Goal: Task Accomplishment & Management: Manage account settings

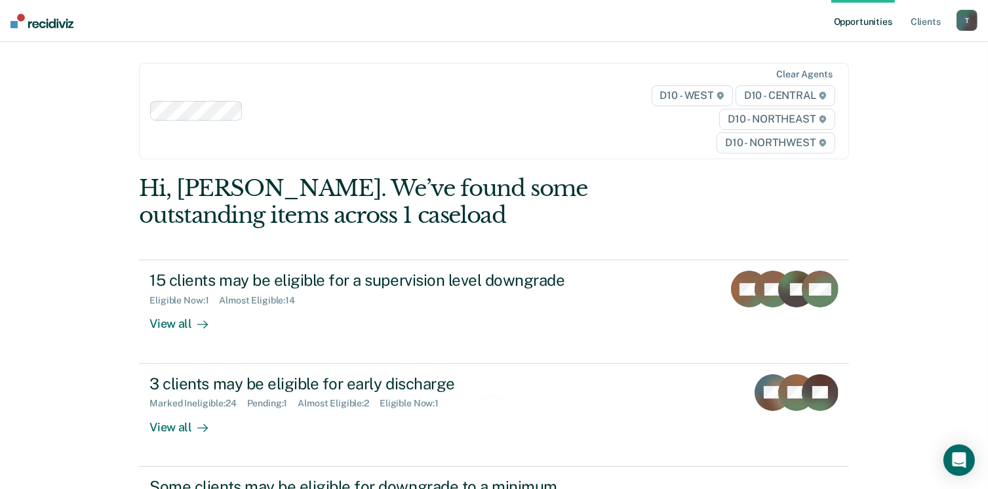
scroll to position [178, 0]
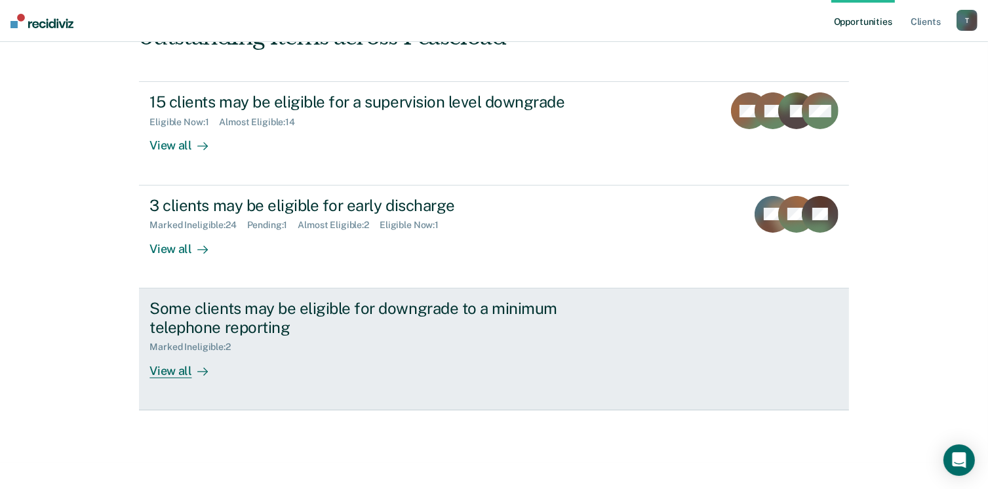
click at [166, 368] on div "View all" at bounding box center [185, 366] width 73 height 26
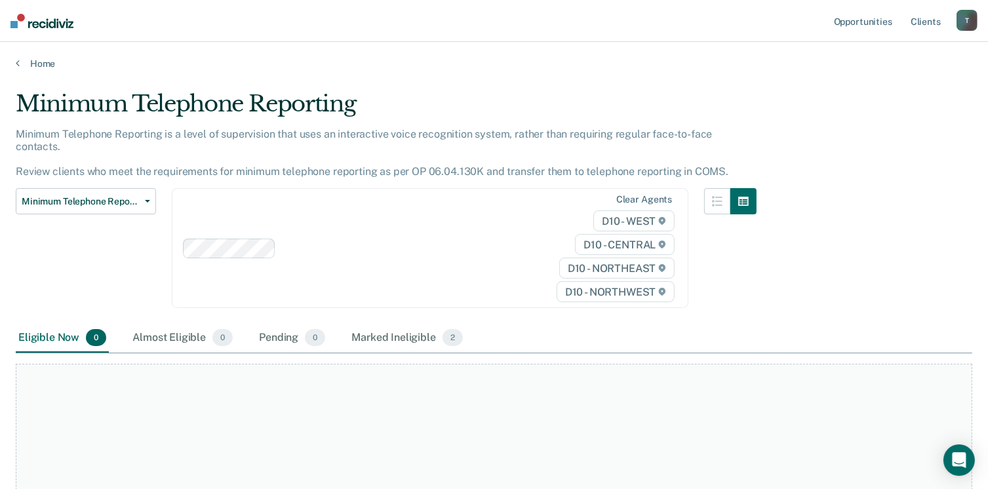
click at [14, 66] on div "Home" at bounding box center [494, 56] width 988 height 28
click at [16, 66] on icon at bounding box center [18, 63] width 4 height 10
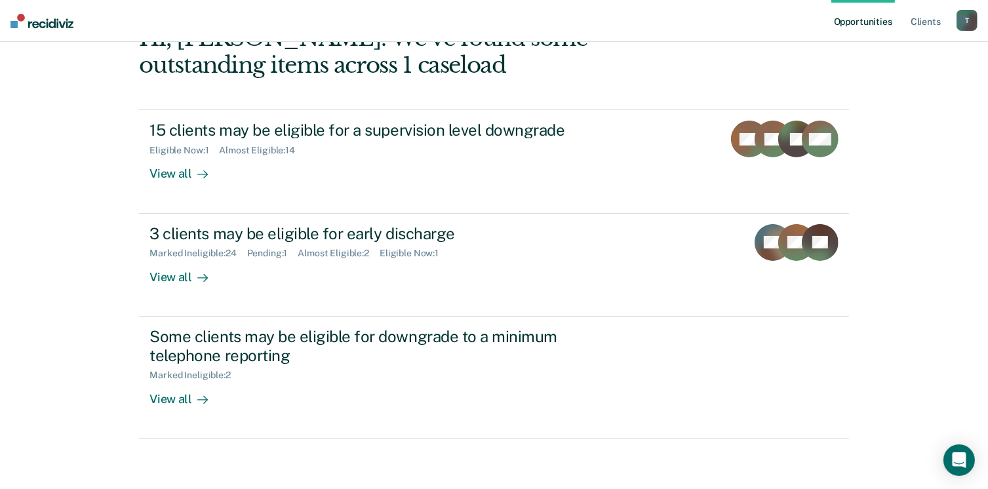
scroll to position [178, 0]
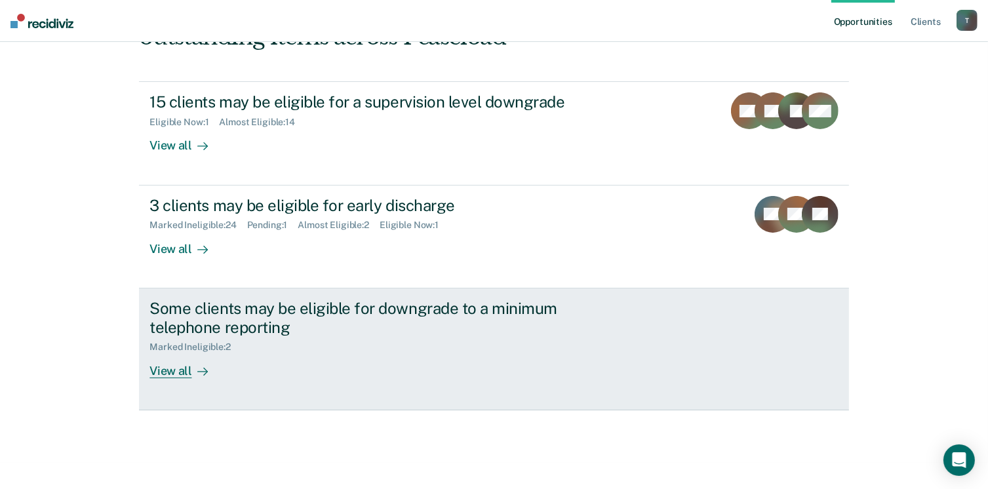
click at [206, 350] on div "Marked Ineligible : 2" at bounding box center [194, 346] width 91 height 11
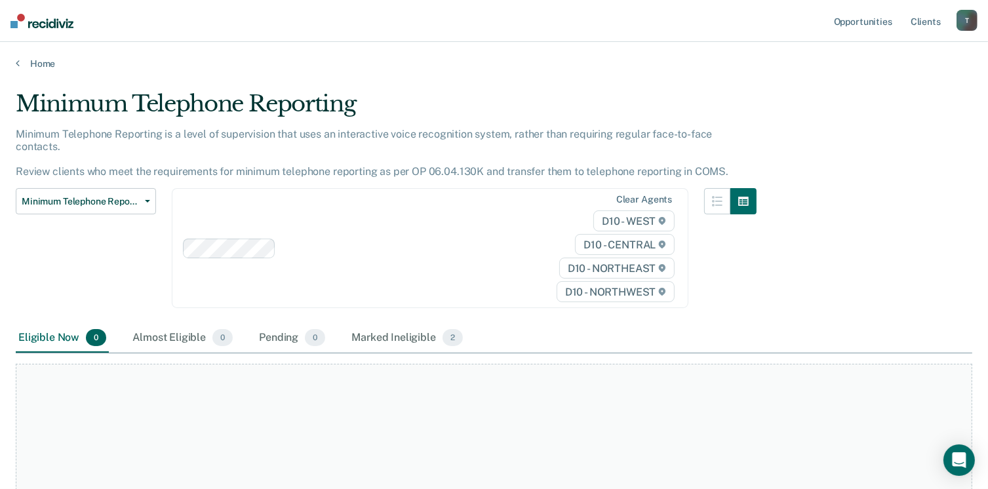
click at [13, 61] on div "Home" at bounding box center [494, 56] width 988 height 28
click at [16, 63] on icon at bounding box center [18, 63] width 4 height 10
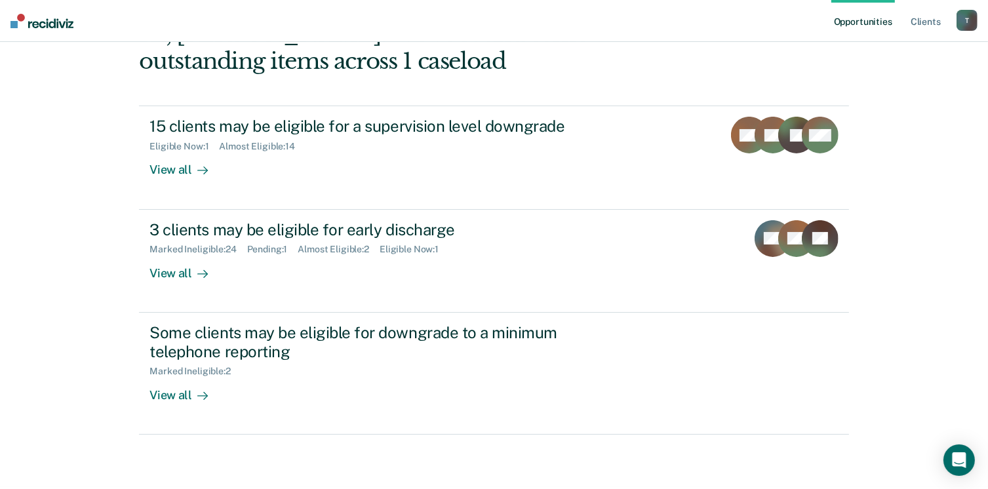
scroll to position [155, 0]
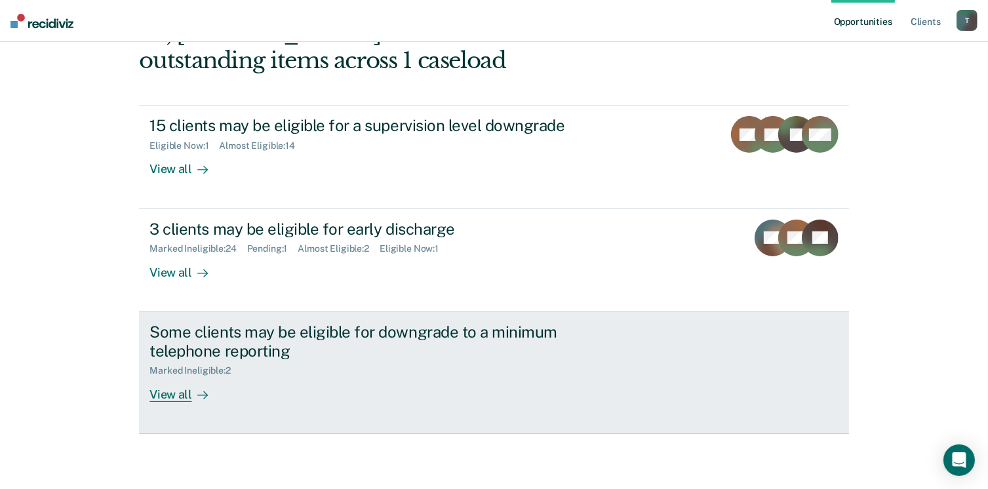
click at [197, 368] on div "Marked Ineligible : 2" at bounding box center [194, 370] width 91 height 11
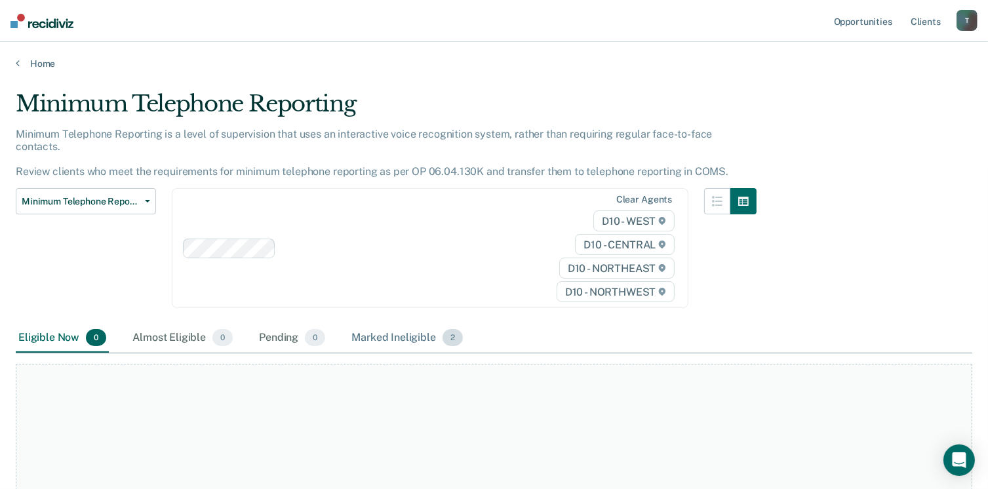
click at [452, 329] on span "2" at bounding box center [452, 337] width 20 height 17
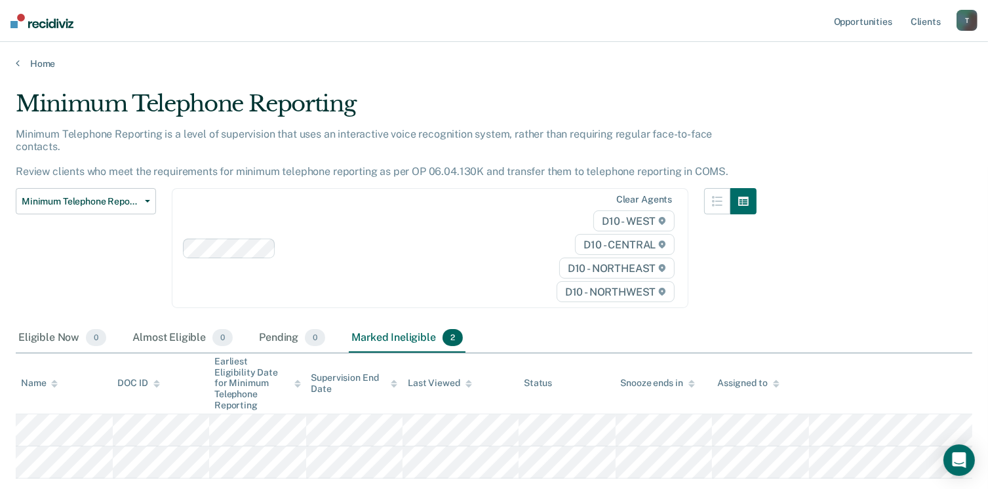
click at [964, 20] on div "T" at bounding box center [966, 20] width 21 height 21
click at [881, 81] on link "Log Out" at bounding box center [914, 86] width 106 height 11
